Goal: Information Seeking & Learning: Compare options

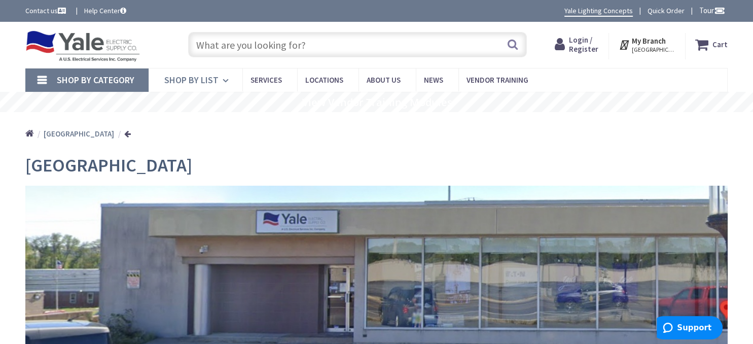
click at [220, 78] on link "Shop By List" at bounding box center [196, 79] width 94 height 23
click at [39, 80] on link "Shop By Category" at bounding box center [86, 79] width 123 height 23
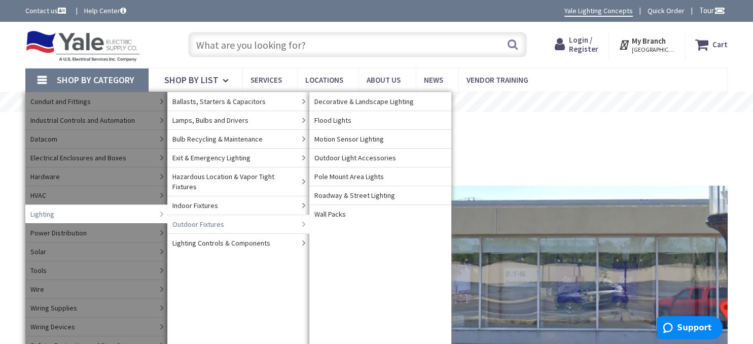
click at [193, 219] on span "Outdoor Fixtures" at bounding box center [198, 224] width 52 height 10
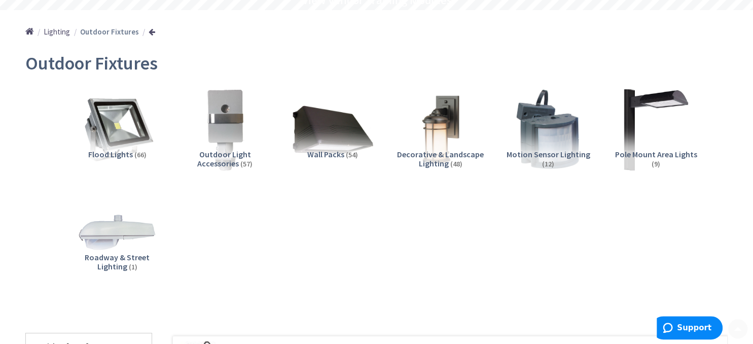
scroll to position [107, 0]
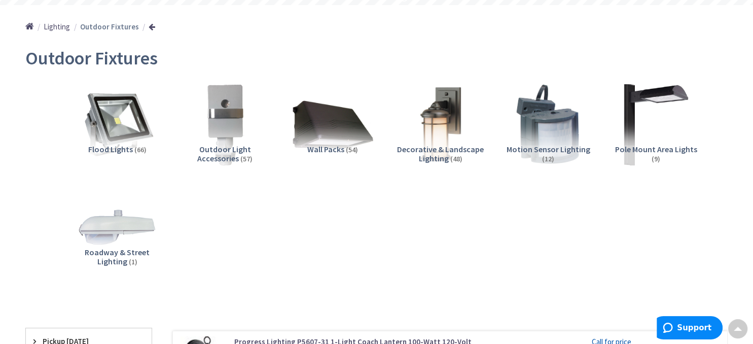
click at [439, 128] on img at bounding box center [440, 124] width 91 height 91
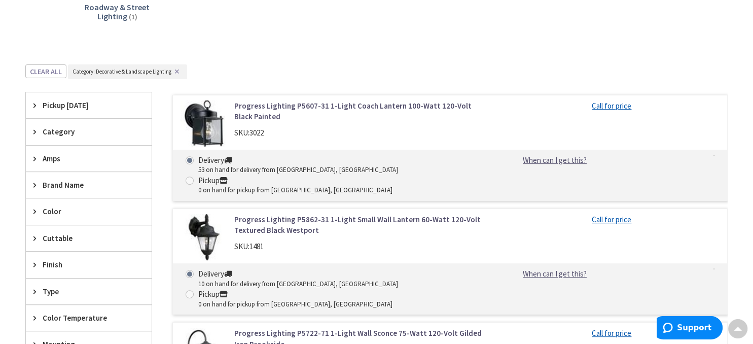
scroll to position [309, 0]
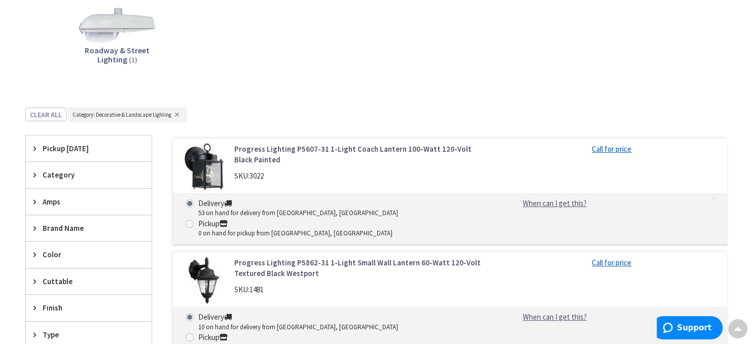
click at [271, 151] on link "Progress Lighting P5607-31 1-Light Coach Lantern 100-Watt 120-Volt Black Painted" at bounding box center [361, 155] width 254 height 22
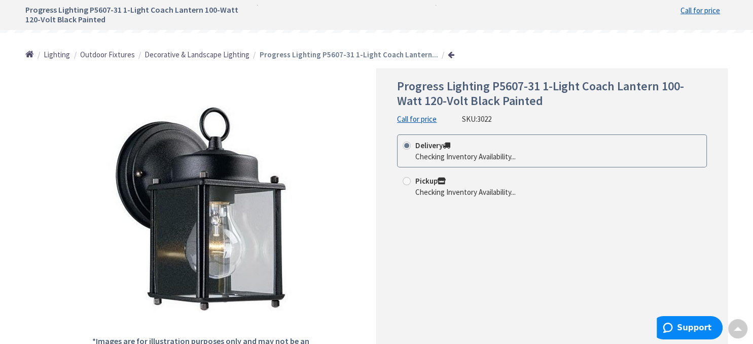
scroll to position [53, 0]
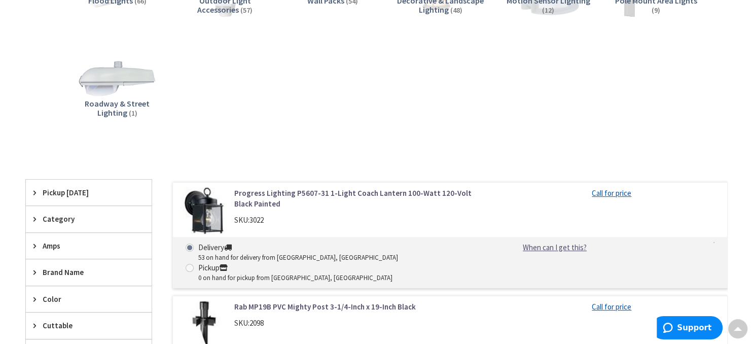
scroll to position [95, 0]
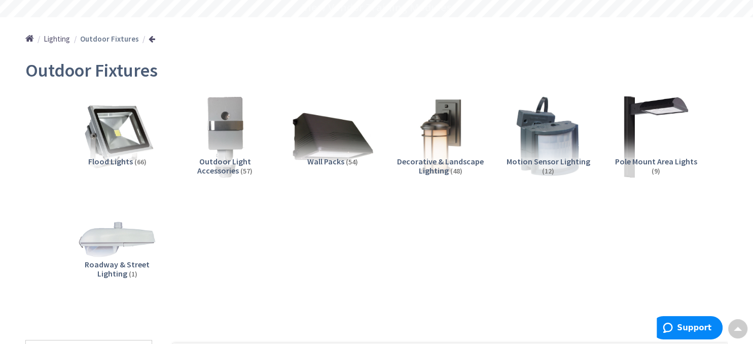
click at [431, 140] on img at bounding box center [440, 136] width 91 height 91
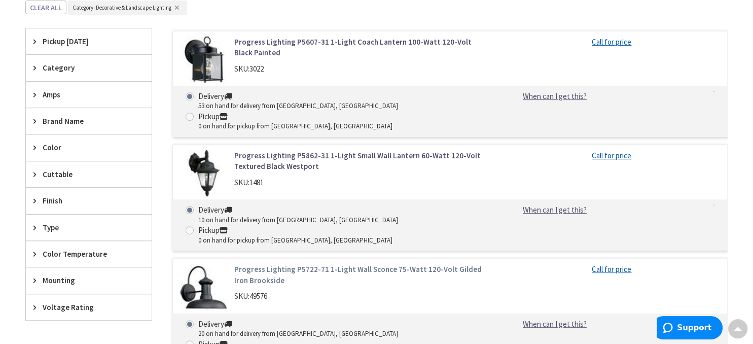
scroll to position [470, 0]
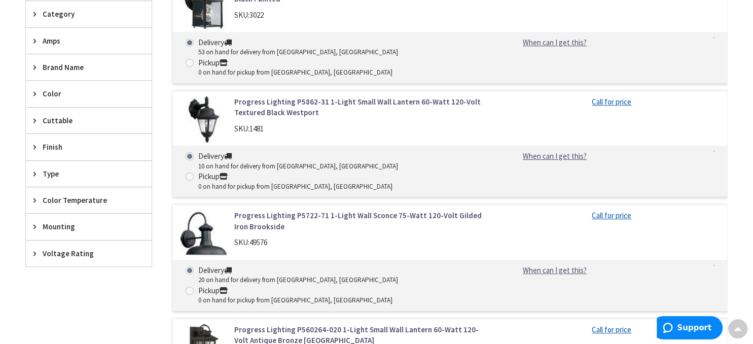
click at [325, 210] on link "Progress Lighting P5722-71 1-Light Wall Sconce 75-Watt 120-Volt Gilded Iron Bro…" at bounding box center [361, 221] width 254 height 22
